Goal: Transaction & Acquisition: Download file/media

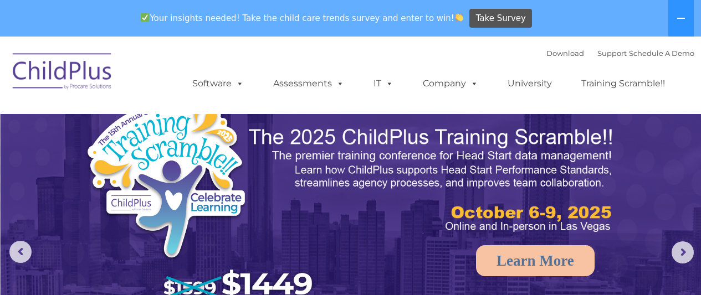
select select "MEDIUM"
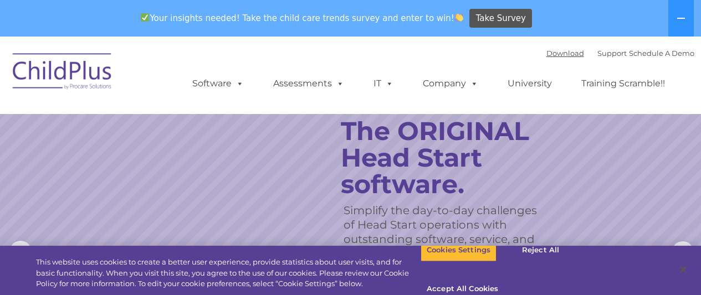
click at [547, 51] on link "Download" at bounding box center [566, 53] width 38 height 9
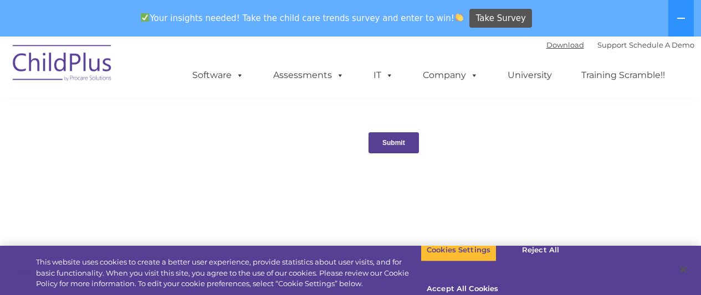
scroll to position [1188, 0]
click at [504, 278] on button "Accept All Cookies" at bounding box center [463, 289] width 84 height 23
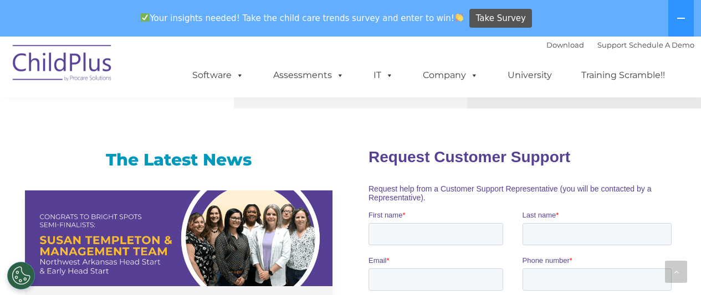
scroll to position [545, 0]
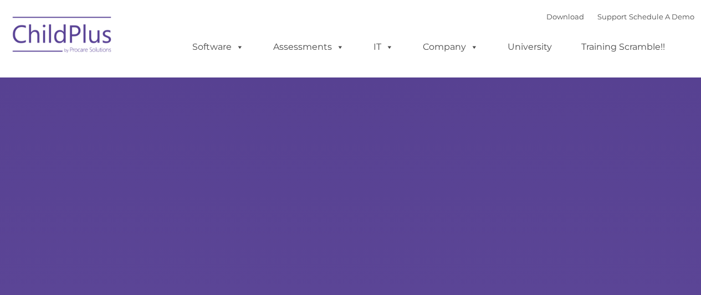
type input ""
select select "MEDIUM"
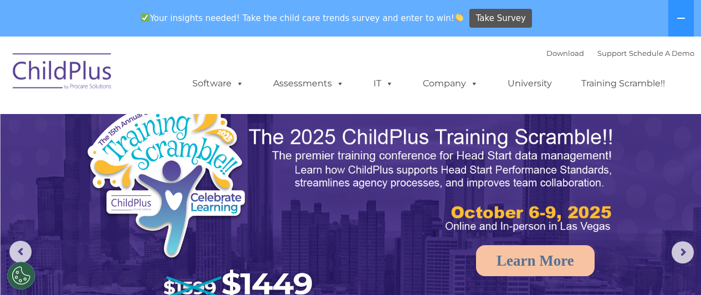
click at [552, 19] on div "Your insights needed! Take the child care trends survey and enter to win! Take …" at bounding box center [335, 19] width 670 height 36
click at [548, 55] on link "Download" at bounding box center [566, 53] width 38 height 9
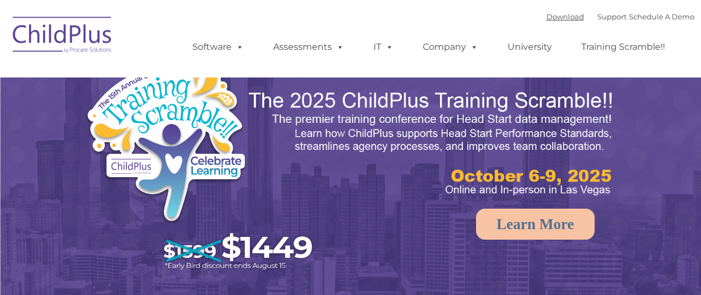
click at [561, 19] on link "Download" at bounding box center [566, 16] width 38 height 9
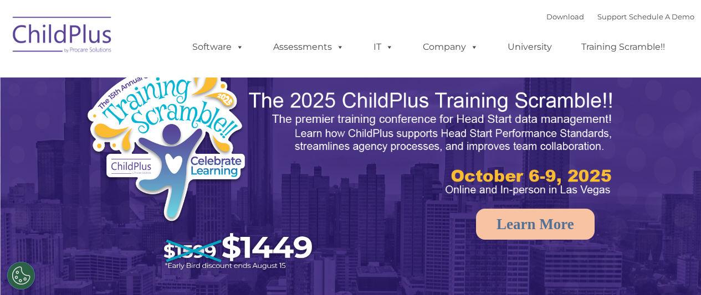
select select "MEDIUM"
